Goal: Information Seeking & Learning: Learn about a topic

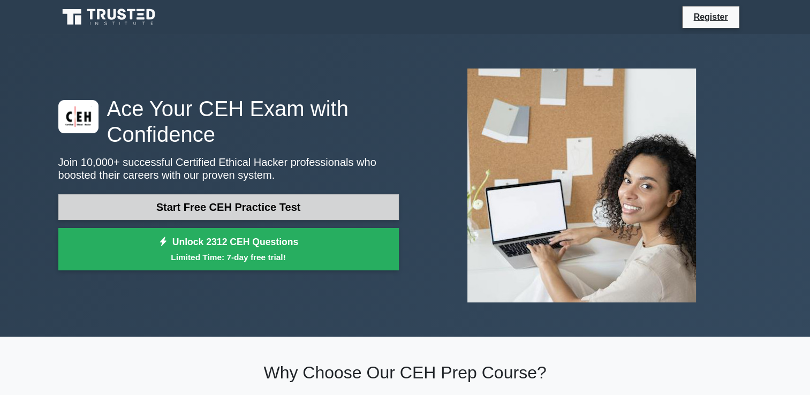
click at [212, 209] on link "Start Free CEH Practice Test" at bounding box center [228, 207] width 340 height 26
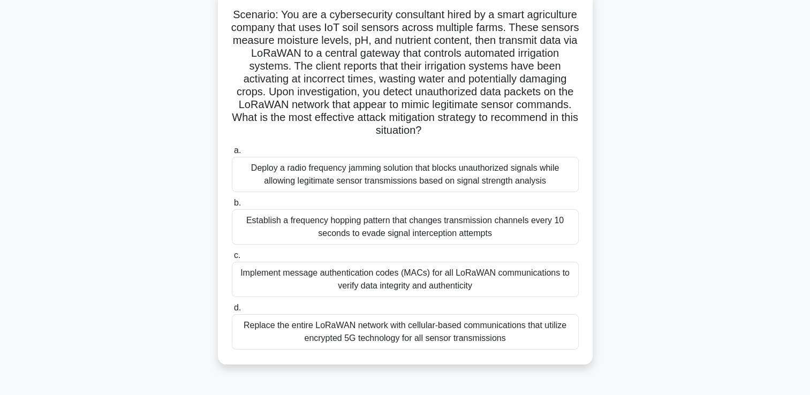
scroll to position [86, 0]
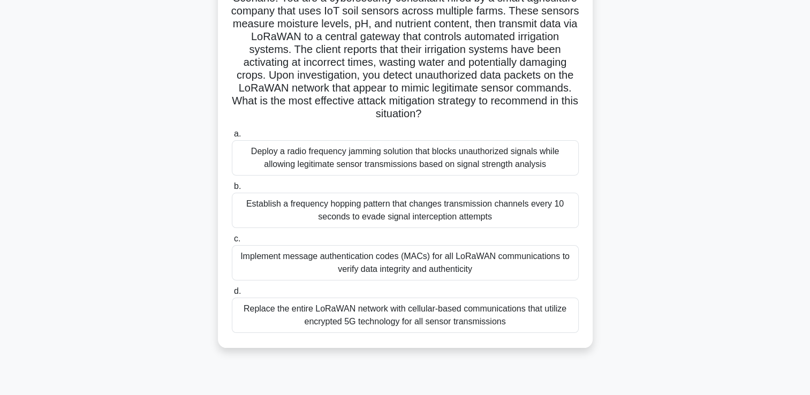
click at [369, 269] on div "Implement message authentication codes (MACs) for all LoRaWAN communications to…" at bounding box center [405, 262] width 347 height 35
click at [232, 242] on input "c. Implement message authentication codes (MACs) for all LoRaWAN communications…" at bounding box center [232, 238] width 0 height 7
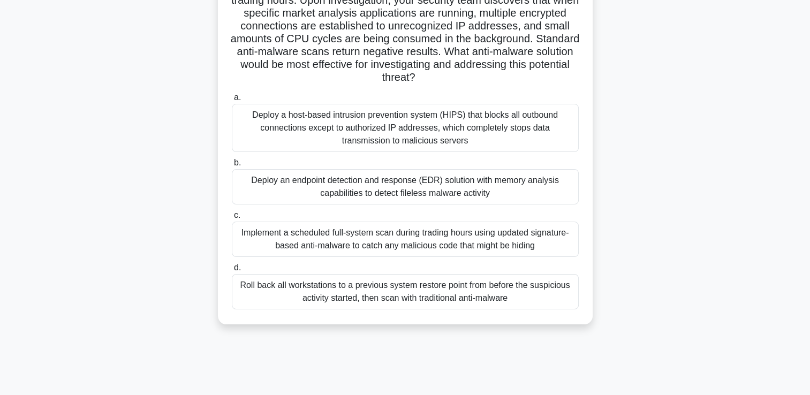
scroll to position [128, 0]
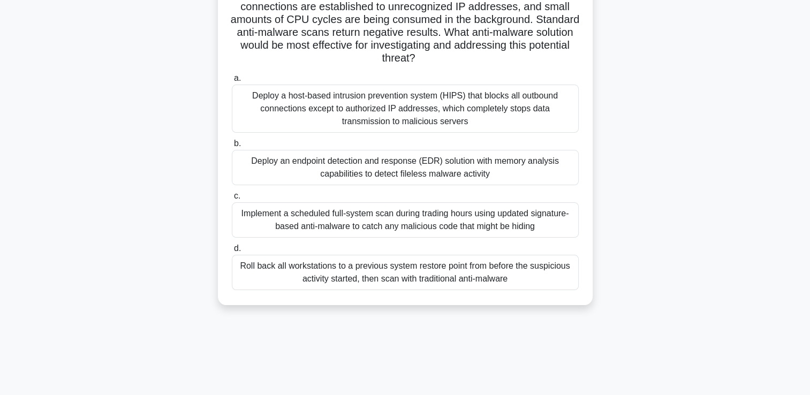
click at [491, 210] on div "Implement a scheduled full-system scan during trading hours using updated signa…" at bounding box center [405, 219] width 347 height 35
click at [232, 200] on input "c. Implement a scheduled full-system scan during trading hours using updated si…" at bounding box center [232, 196] width 0 height 7
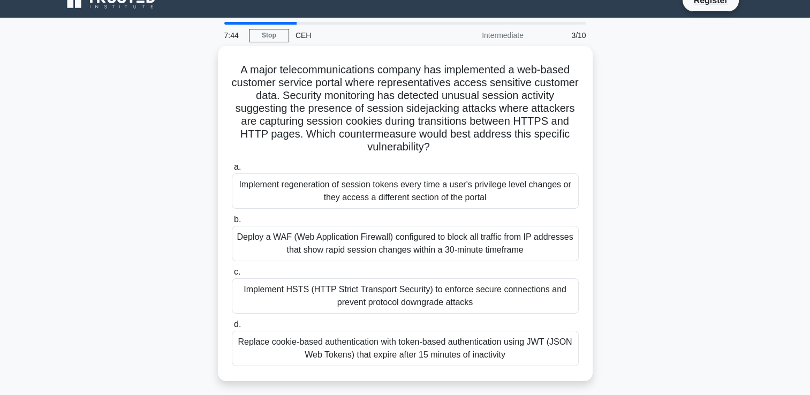
scroll to position [0, 0]
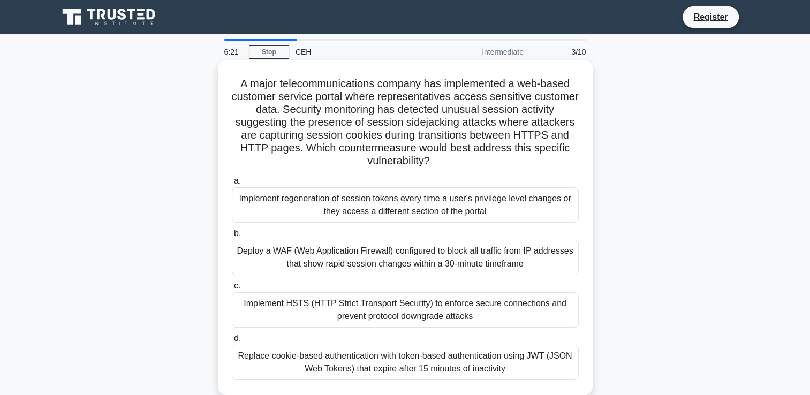
click at [252, 356] on div "Replace cookie-based authentication with token-based authentication using JWT (…" at bounding box center [405, 362] width 347 height 35
click at [232, 342] on input "d. Replace cookie-based authentication with token-based authentication using JW…" at bounding box center [232, 338] width 0 height 7
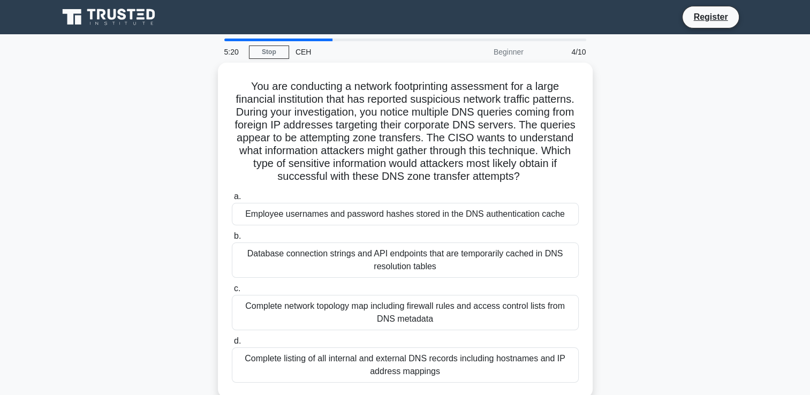
drag, startPoint x: 252, startPoint y: 356, endPoint x: 250, endPoint y: 413, distance: 56.2
click at [250, 394] on html "Register 5:20 Stop CEH" at bounding box center [405, 289] width 810 height 578
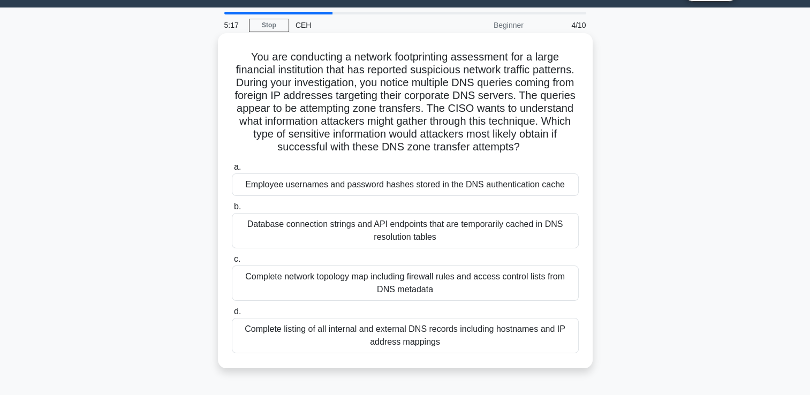
click at [233, 332] on div "Complete listing of all internal and external DNS records including hostnames a…" at bounding box center [405, 335] width 347 height 35
click at [232, 315] on input "d. Complete listing of all internal and external DNS records including hostname…" at bounding box center [232, 311] width 0 height 7
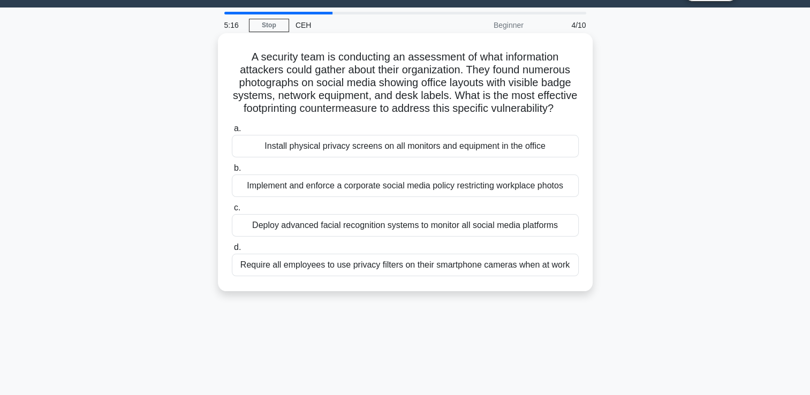
drag, startPoint x: 233, startPoint y: 332, endPoint x: 239, endPoint y: 286, distance: 46.4
click at [239, 286] on div "5:16 Stop CEH Beginner 4/10 A security team is conducting an assessment of what…" at bounding box center [405, 279] width 706 height 535
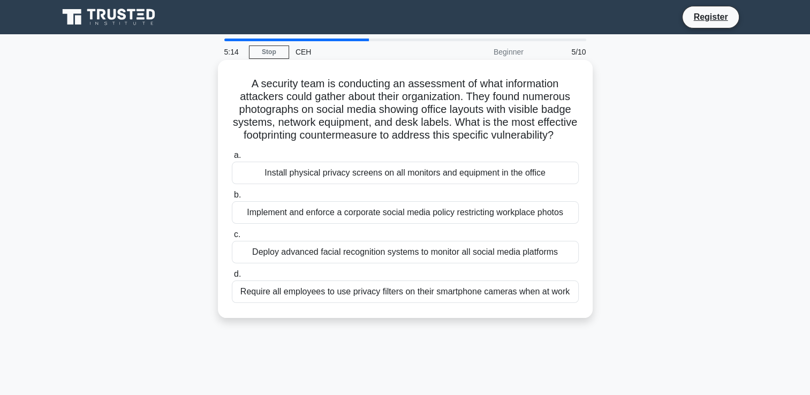
click at [247, 301] on div "Require all employees to use privacy filters on their smartphone cameras when a…" at bounding box center [405, 291] width 347 height 22
click at [232, 278] on input "d. Require all employees to use privacy filters on their smartphone cameras whe…" at bounding box center [232, 274] width 0 height 7
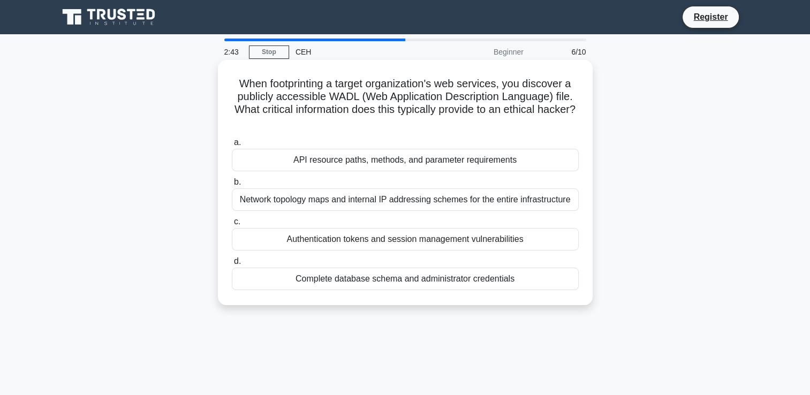
click at [408, 286] on div "Complete database schema and administrator credentials" at bounding box center [405, 279] width 347 height 22
click at [232, 265] on input "d. Complete database schema and administrator credentials" at bounding box center [232, 261] width 0 height 7
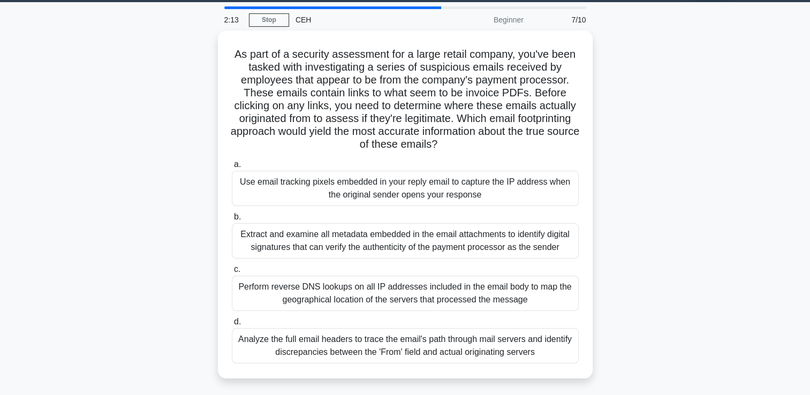
scroll to position [37, 0]
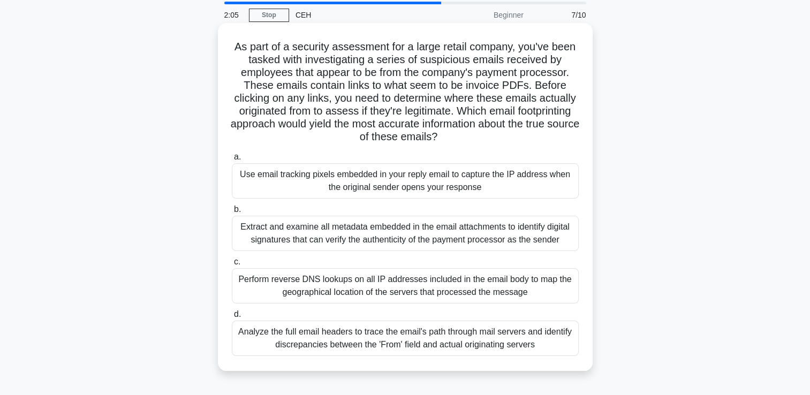
click at [468, 298] on div "Perform reverse DNS lookups on all IP addresses included in the email body to m…" at bounding box center [405, 285] width 347 height 35
click at [232, 265] on input "c. Perform reverse DNS lookups on all IP addresses included in the email body t…" at bounding box center [232, 261] width 0 height 7
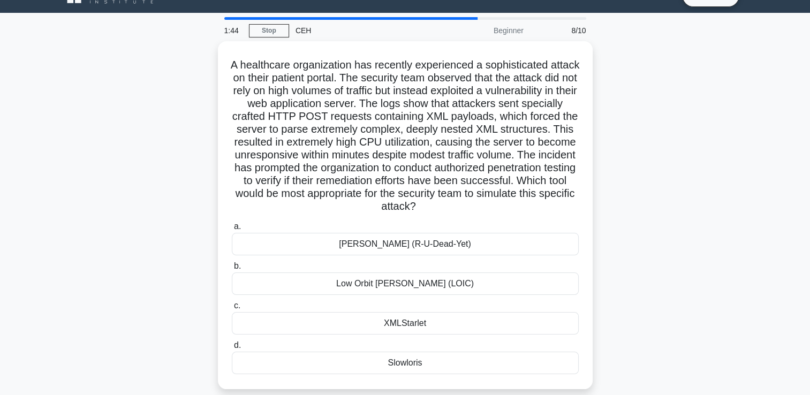
scroll to position [64, 0]
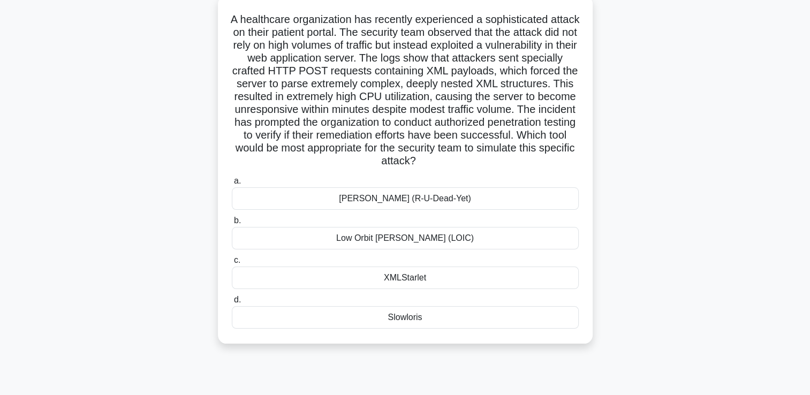
click at [427, 273] on div "XMLStarlet" at bounding box center [405, 278] width 347 height 22
click at [232, 264] on input "c. XMLStarlet" at bounding box center [232, 260] width 0 height 7
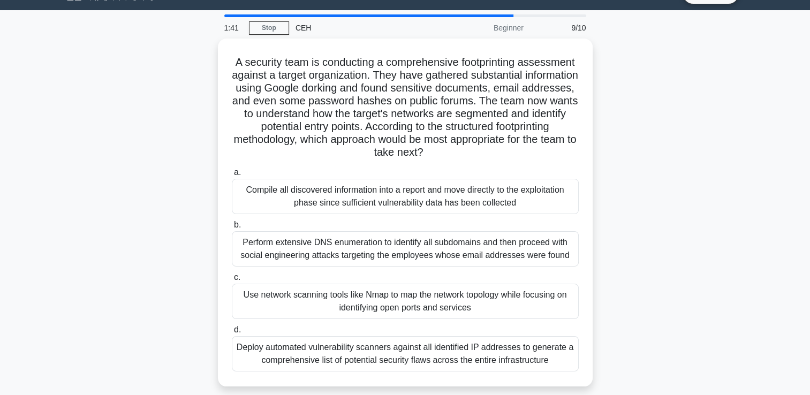
scroll to position [0, 0]
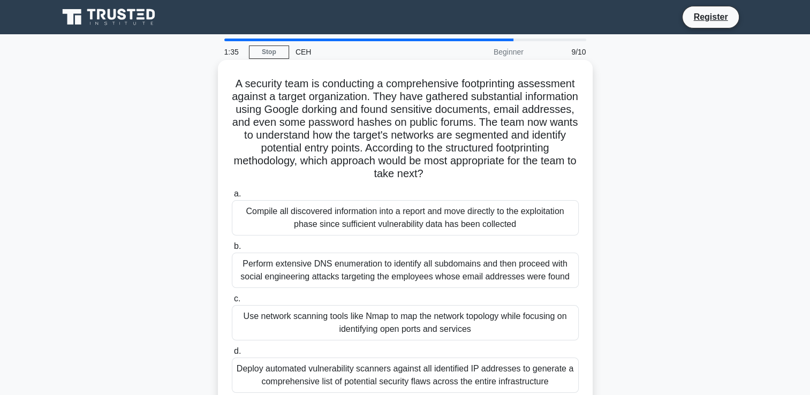
click at [415, 319] on div "Use network scanning tools like Nmap to map the network topology while focusing…" at bounding box center [405, 322] width 347 height 35
click at [232, 302] on input "c. Use network scanning tools like Nmap to map the network topology while focus…" at bounding box center [232, 298] width 0 height 7
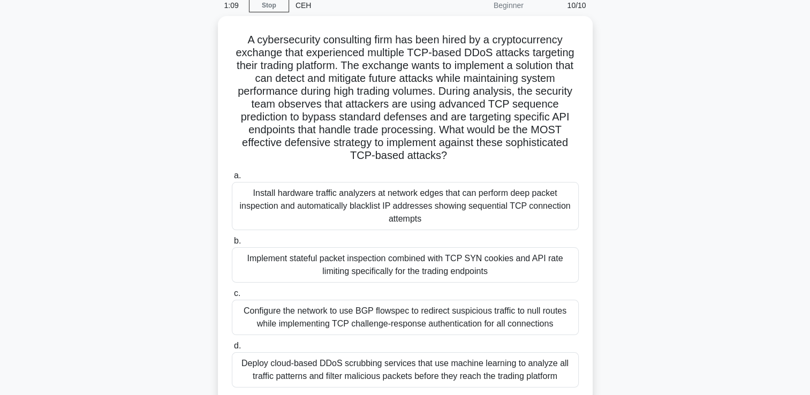
scroll to position [51, 0]
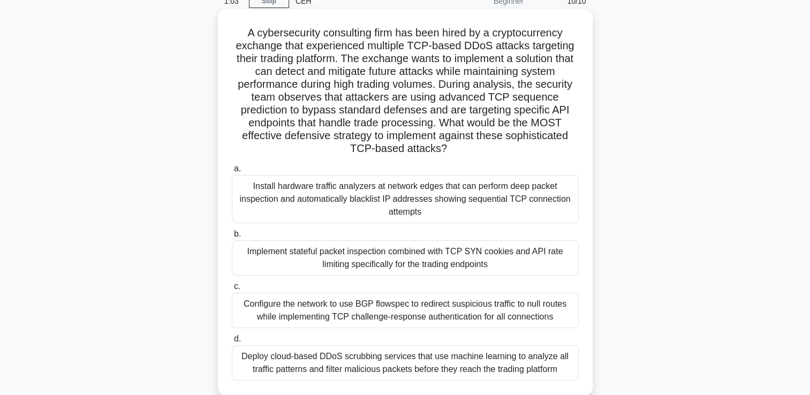
click at [524, 269] on div "Implement stateful packet inspection combined with TCP SYN cookies and API rate…" at bounding box center [405, 257] width 347 height 35
click at [232, 238] on input "b. Implement stateful packet inspection combined with TCP SYN cookies and API r…" at bounding box center [232, 234] width 0 height 7
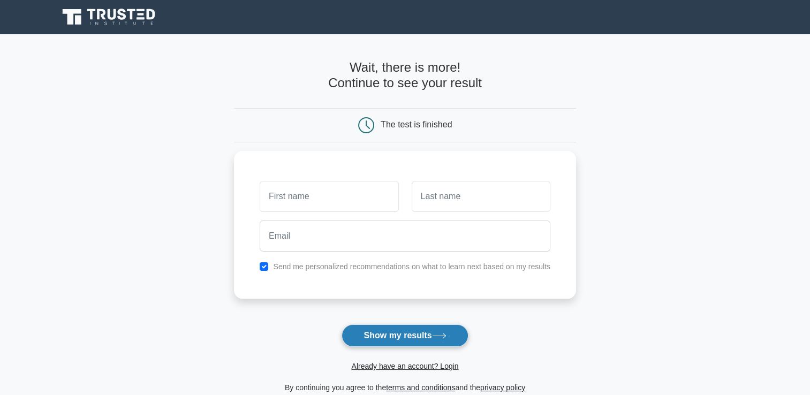
click at [395, 340] on button "Show my results" at bounding box center [404, 335] width 126 height 22
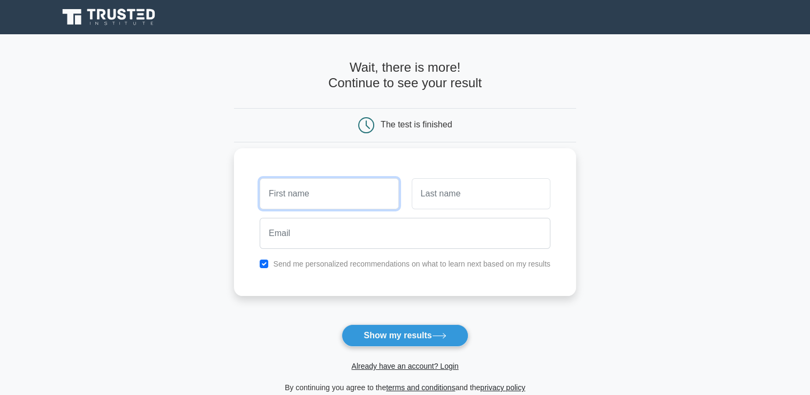
click at [359, 209] on input "text" at bounding box center [329, 193] width 139 height 31
type input "[PERSON_NAME]"
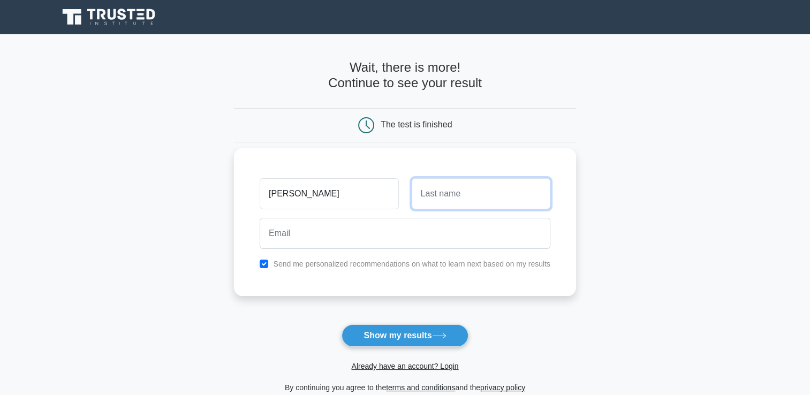
click at [433, 195] on input "text" at bounding box center [481, 193] width 139 height 31
type input "babu"
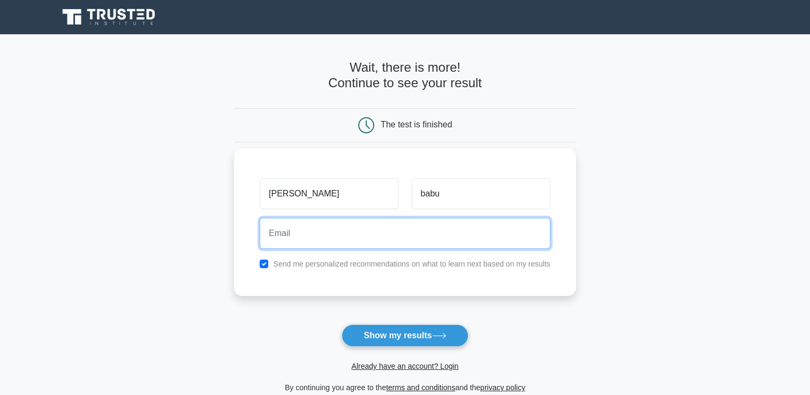
click at [344, 230] on input "email" at bounding box center [405, 233] width 291 height 31
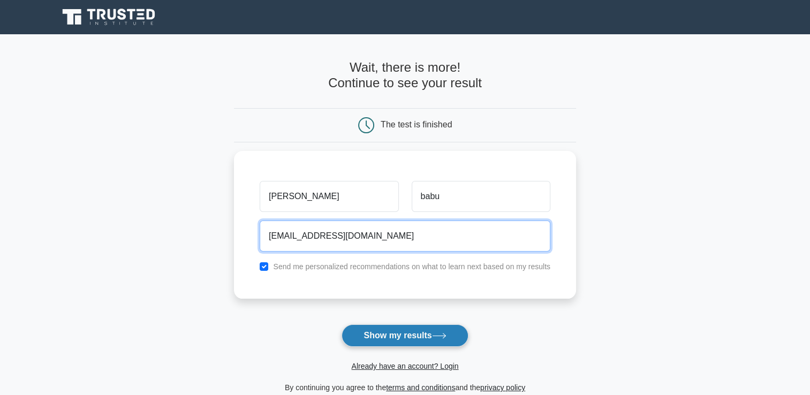
type input "[EMAIL_ADDRESS][DOMAIN_NAME]"
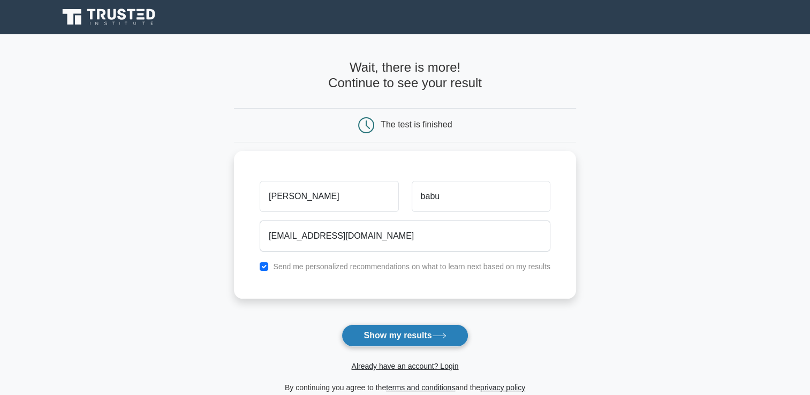
click at [363, 340] on button "Show my results" at bounding box center [404, 335] width 126 height 22
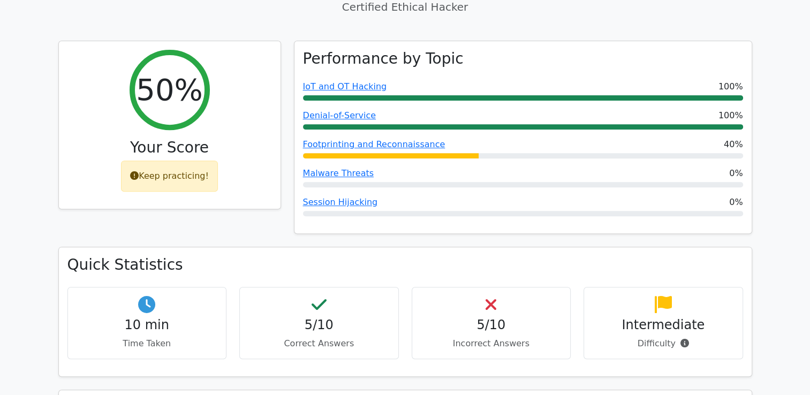
scroll to position [407, 0]
